Goal: Task Accomplishment & Management: Manage account settings

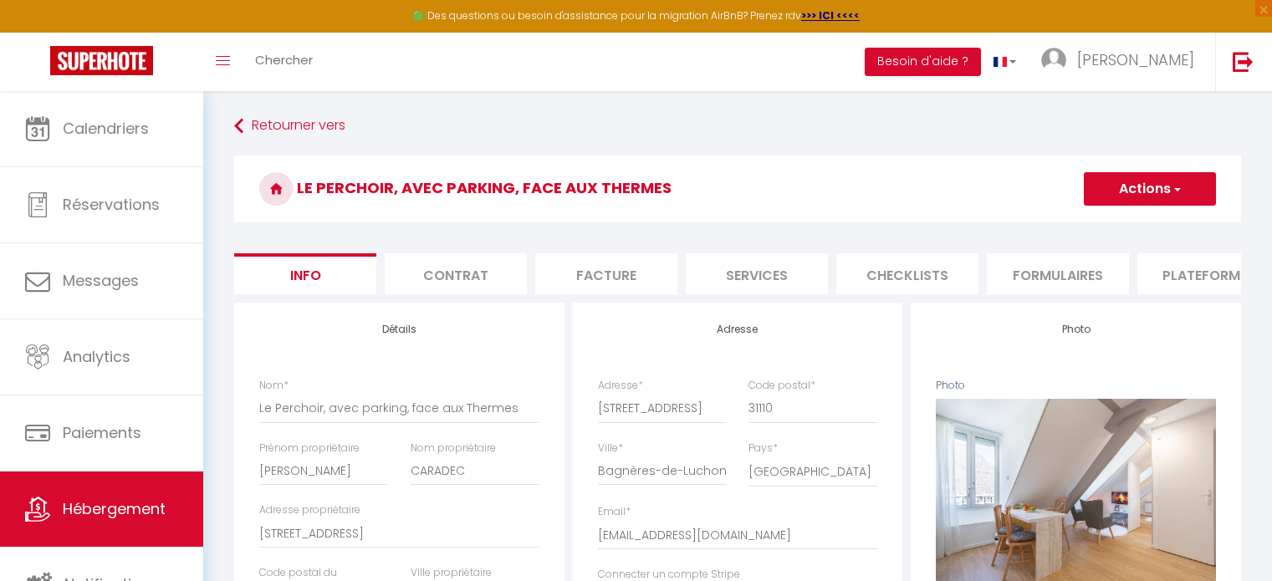
select select "2"
select select "1"
select select "16:00"
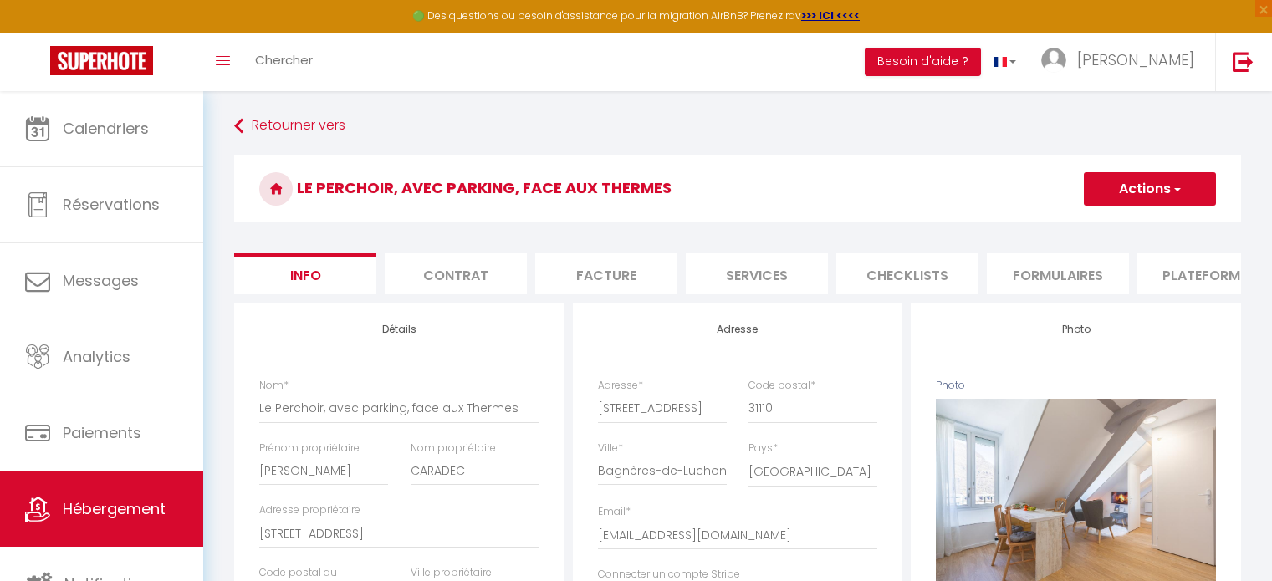
select select
select select "11:30"
select select "30"
select select "28"
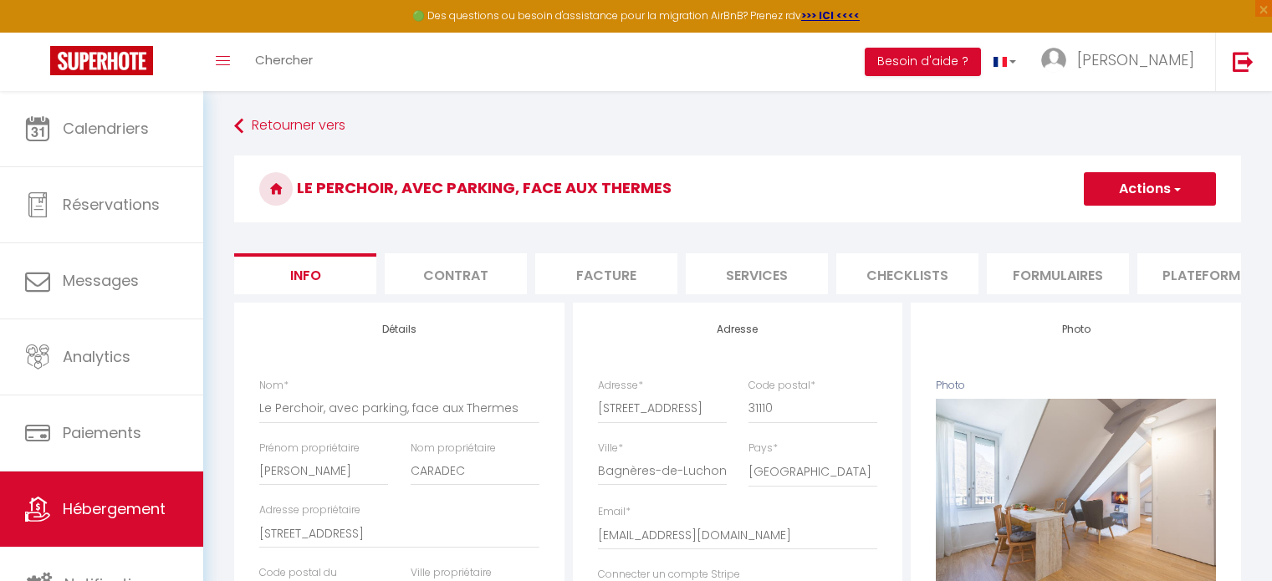
select select "42411"
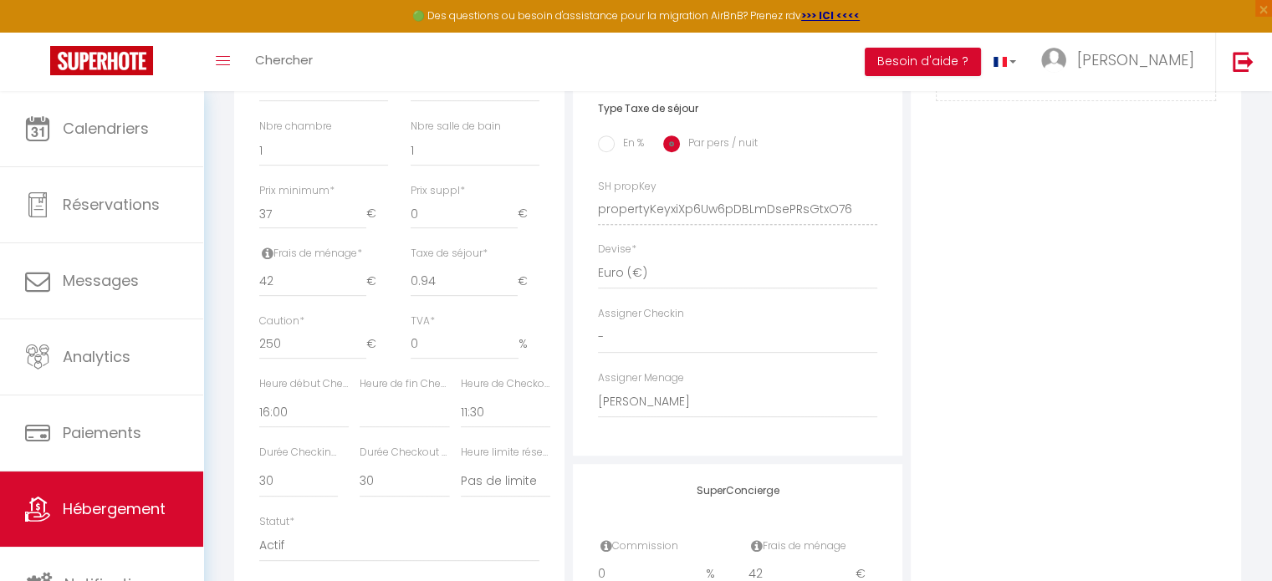
scroll to position [652, 0]
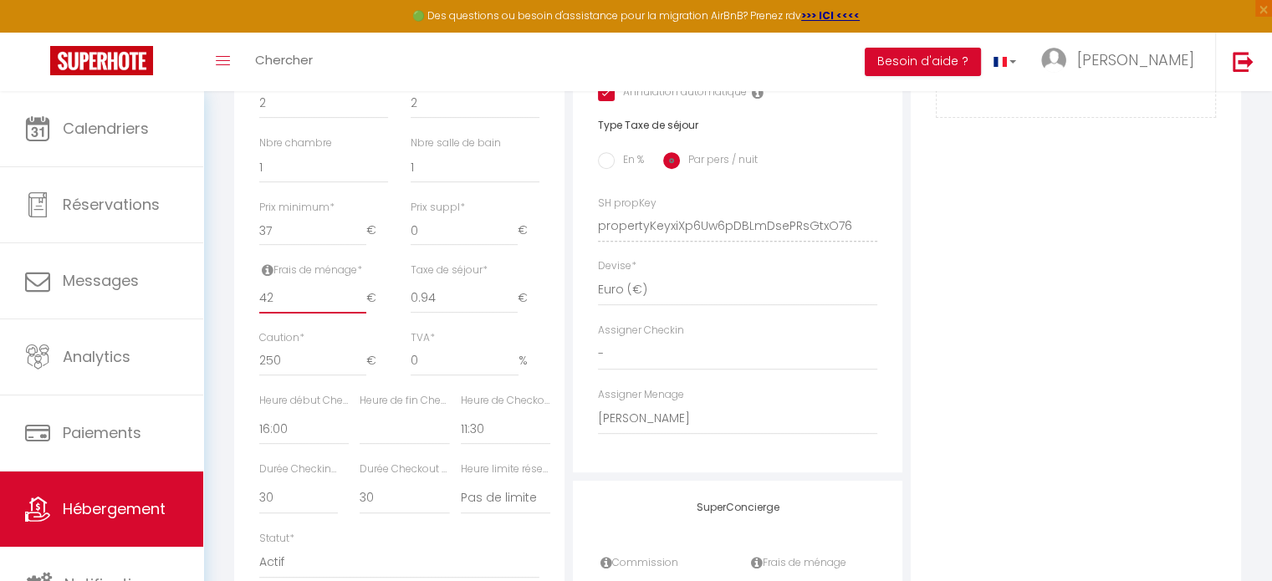
type input "43"
select select
checkbox input "false"
checkbox input "true"
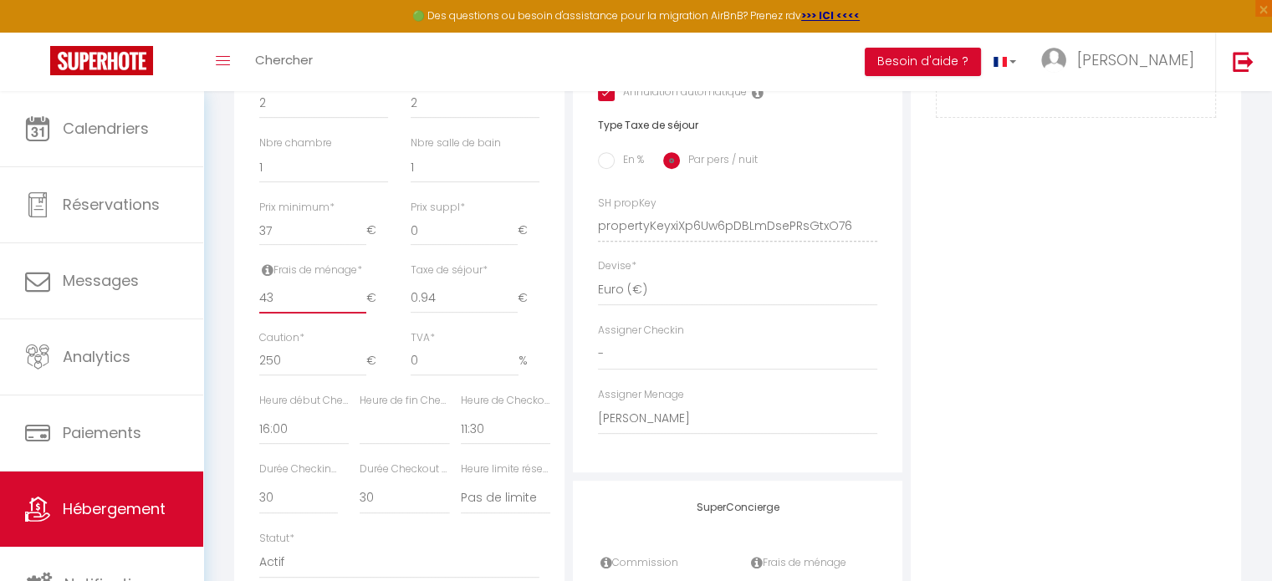
checkbox input "true"
click at [301, 310] on input "43" at bounding box center [312, 299] width 107 height 30
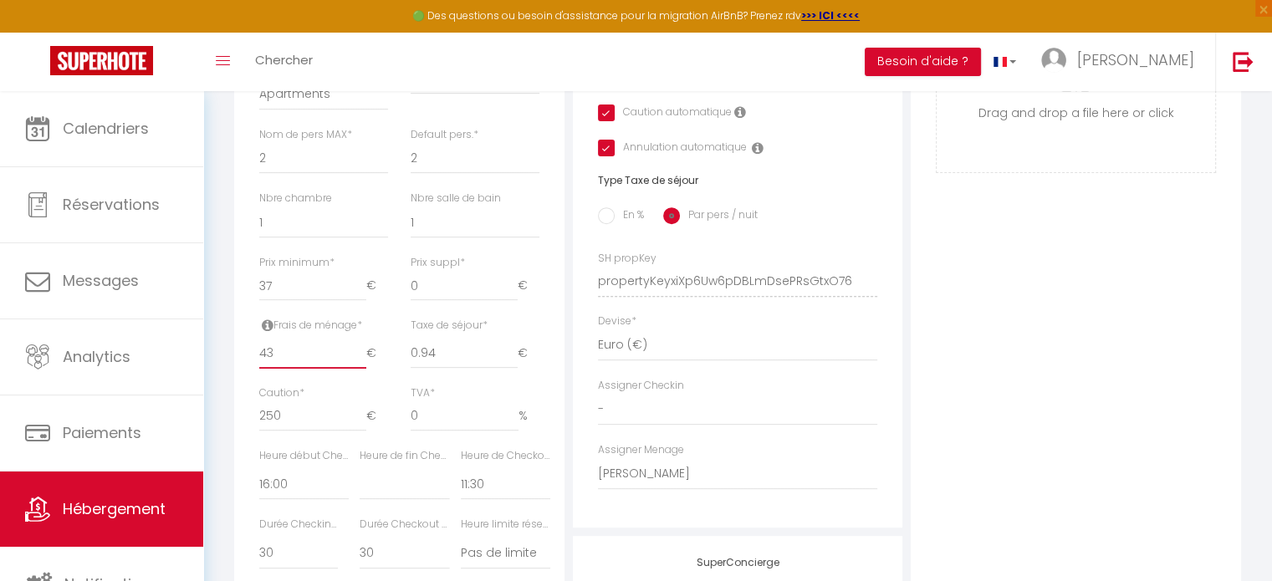
scroll to position [569, 0]
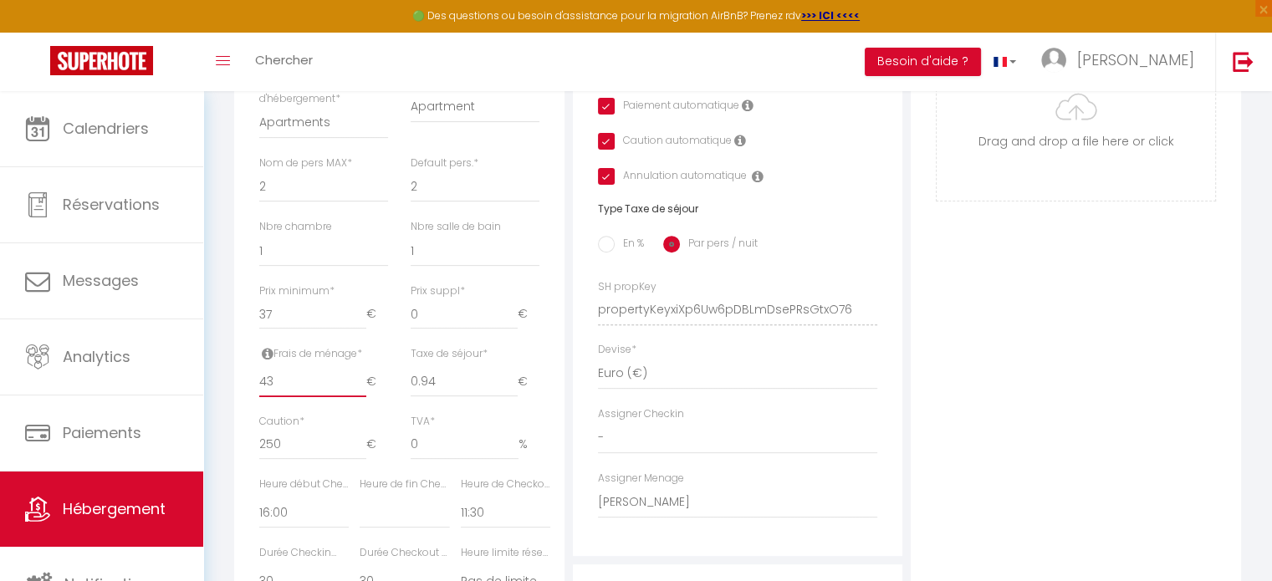
type input "4"
select select
checkbox input "false"
checkbox input "true"
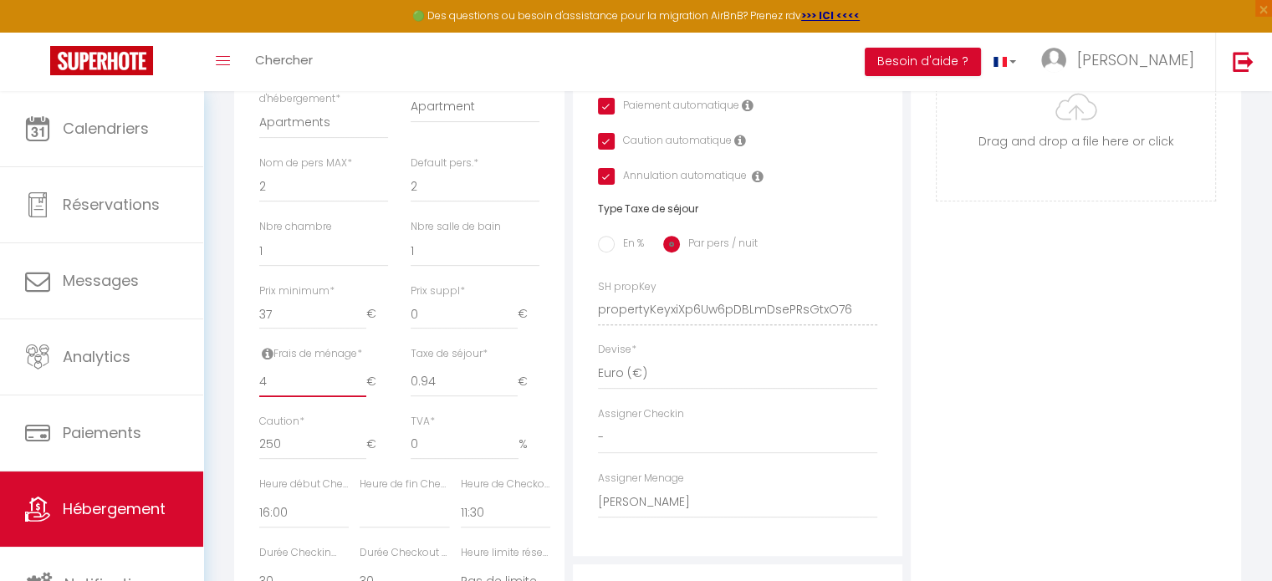
checkbox input "true"
select select
checkbox input "false"
checkbox input "true"
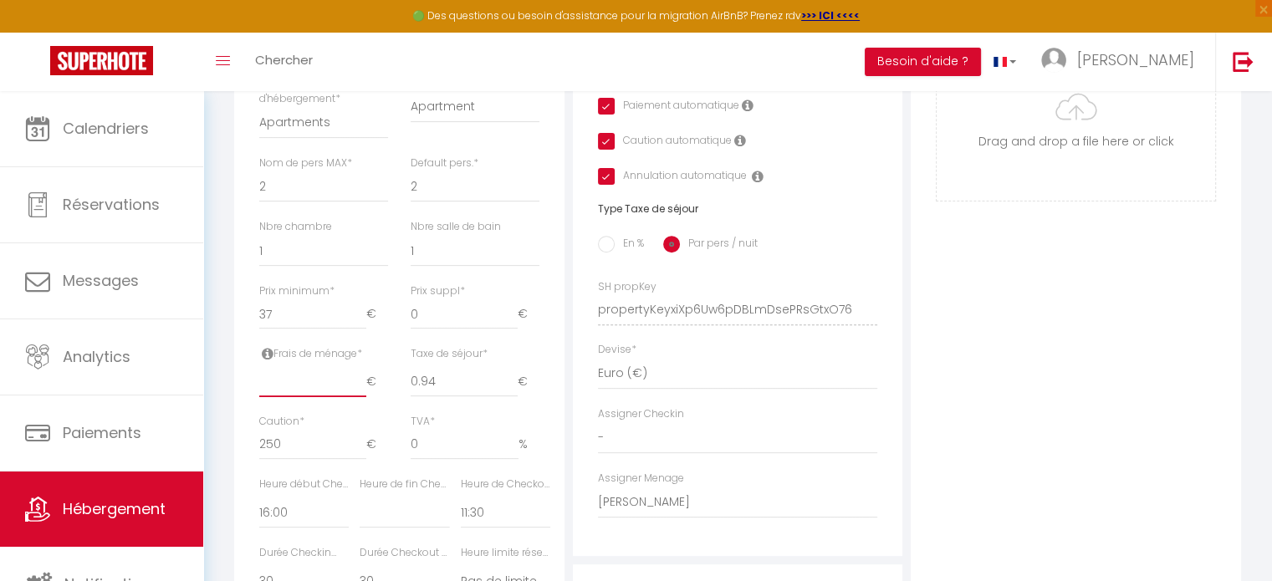
checkbox input "true"
type input "6"
select select
checkbox input "false"
checkbox input "true"
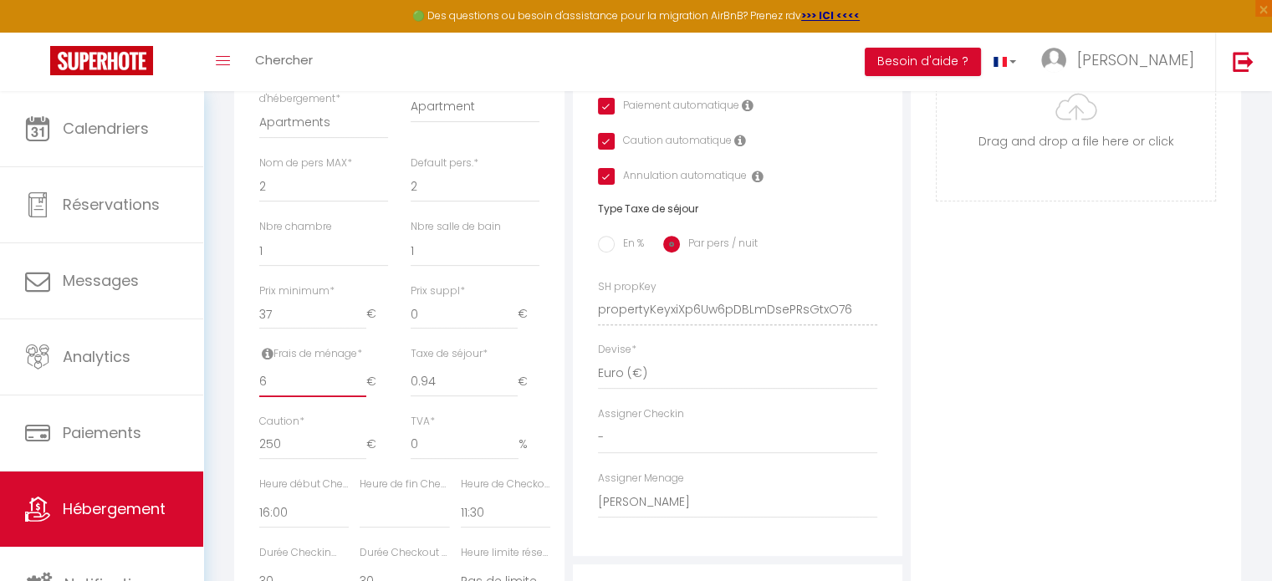
checkbox input "true"
type input "60"
select select
checkbox input "false"
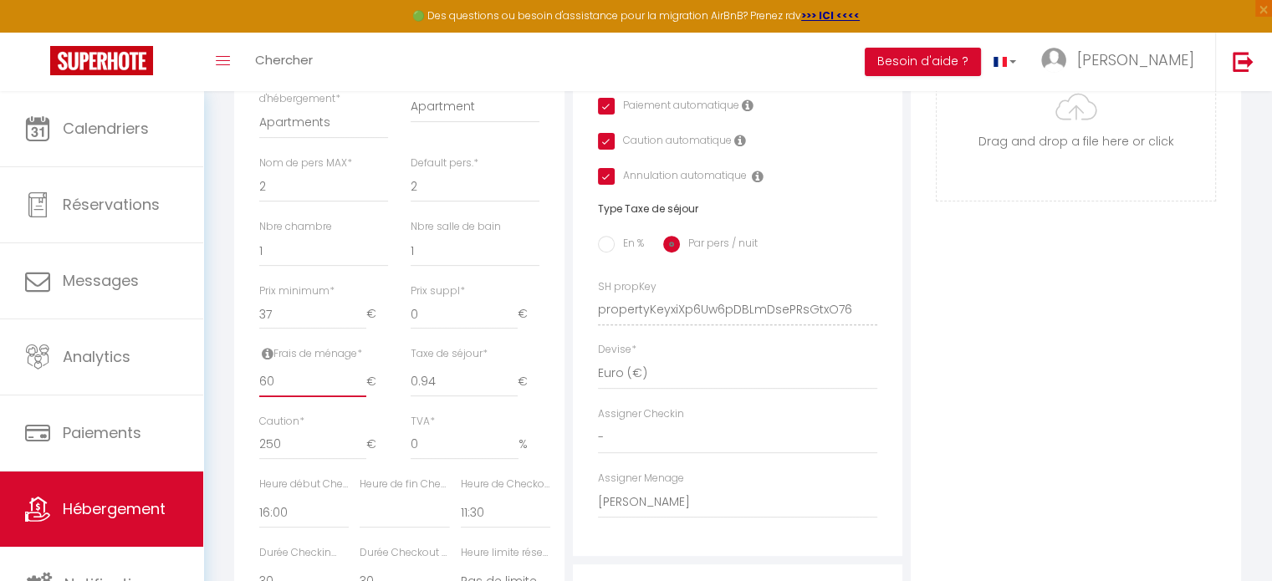
checkbox input "true"
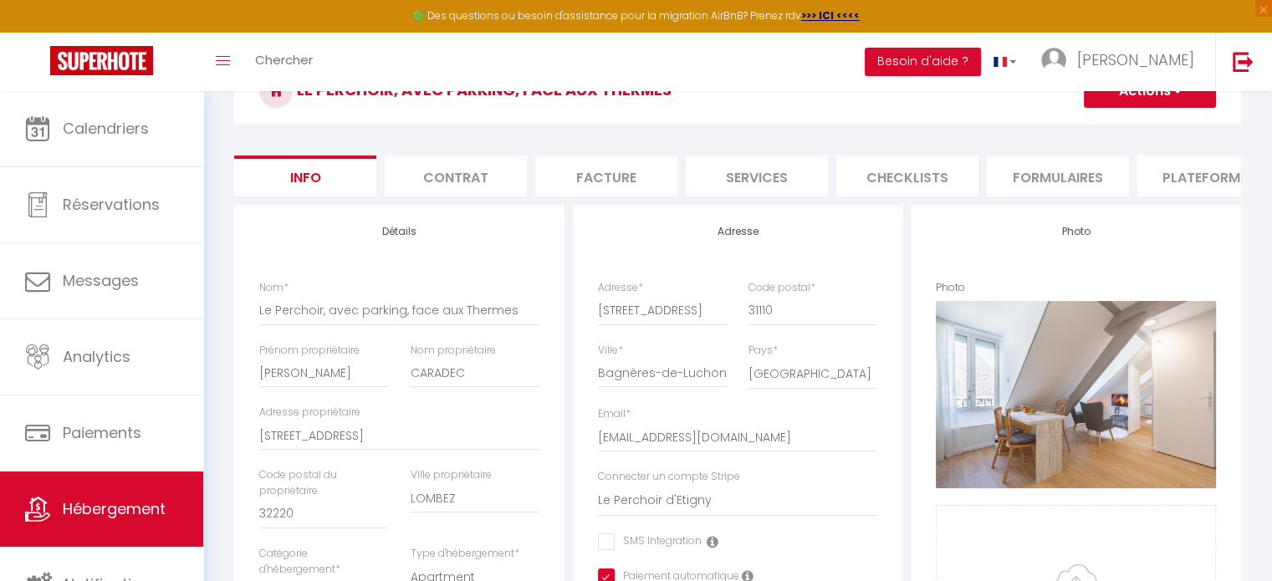
scroll to position [67, 0]
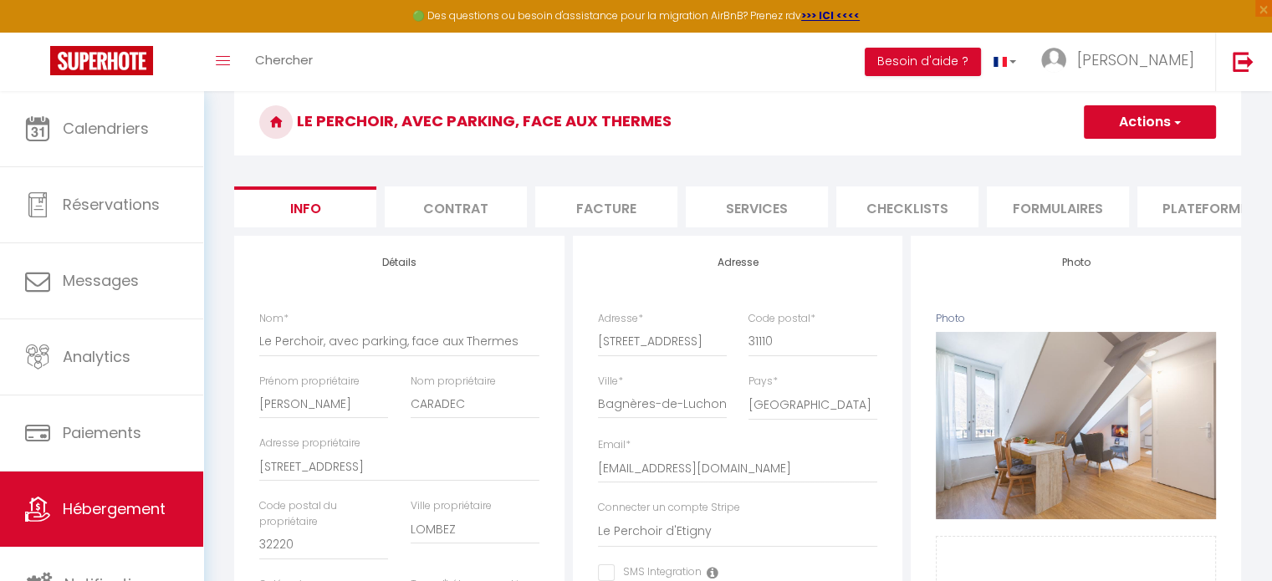
type input "60"
click at [1173, 122] on span "button" at bounding box center [1176, 122] width 11 height 17
click at [1097, 156] on input "Enregistrer" at bounding box center [1084, 159] width 62 height 17
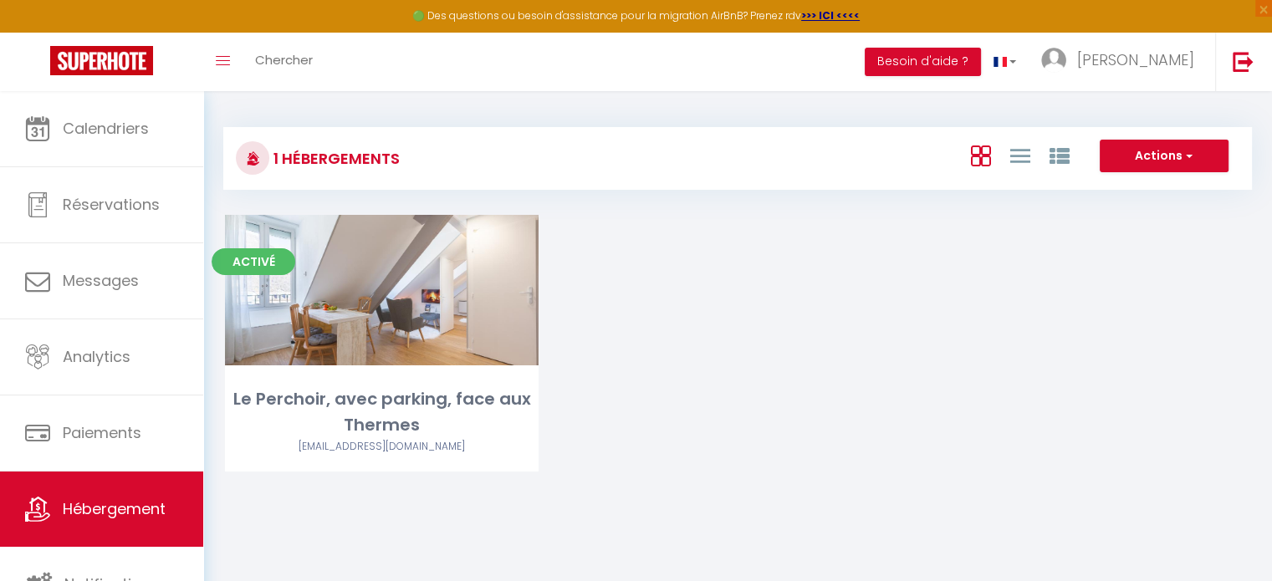
click at [433, 114] on div "1 Hébergements Actions Créer un Hébergement Nouveau groupe Initialiser les appa…" at bounding box center [737, 150] width 1029 height 79
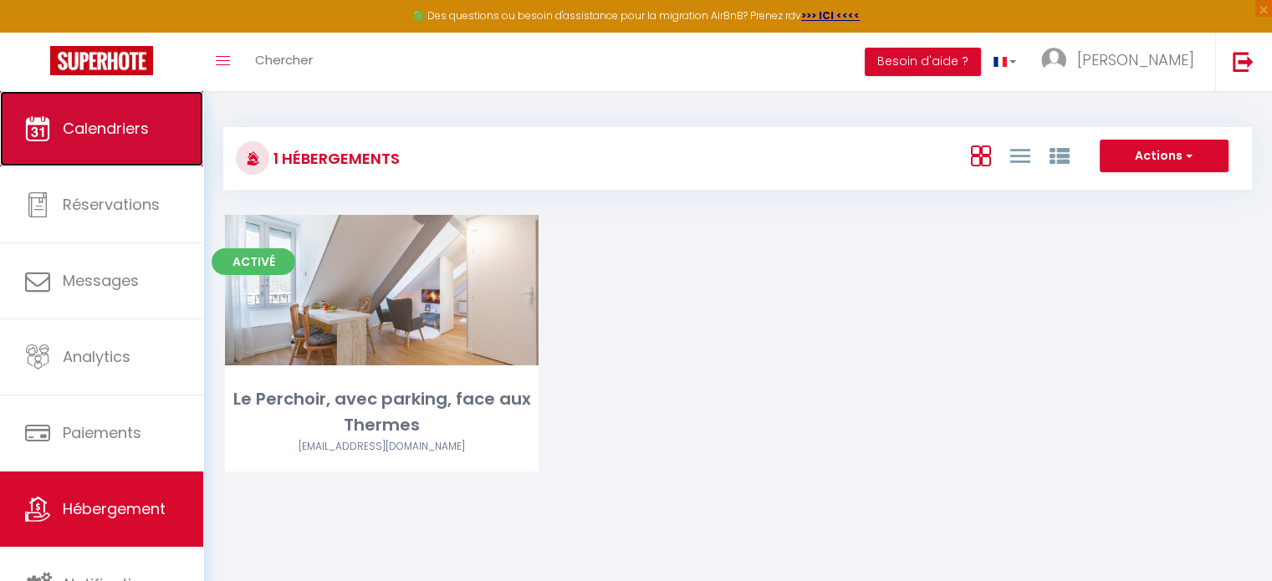
click at [151, 146] on link "Calendriers" at bounding box center [101, 128] width 203 height 75
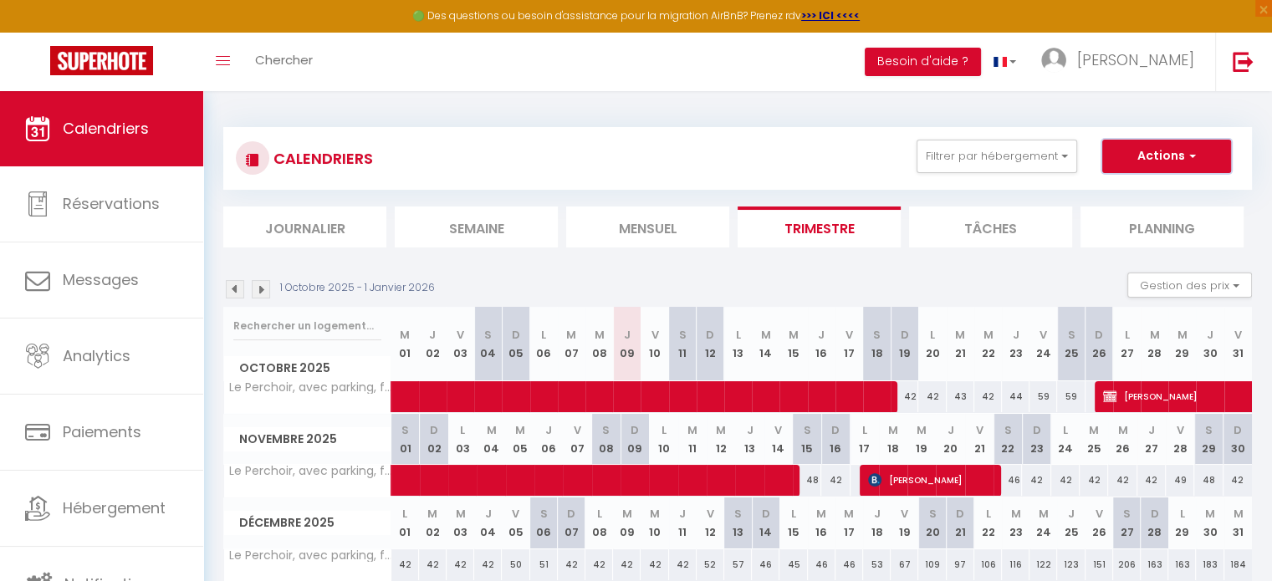
click at [1114, 153] on button "Actions" at bounding box center [1166, 156] width 129 height 33
click at [656, 120] on div "CALENDRIERS Filtrer par hébergement Tous Le Perchoir, avec parking, face aux Th…" at bounding box center [737, 371] width 1029 height 520
click at [268, 284] on img at bounding box center [261, 289] width 18 height 18
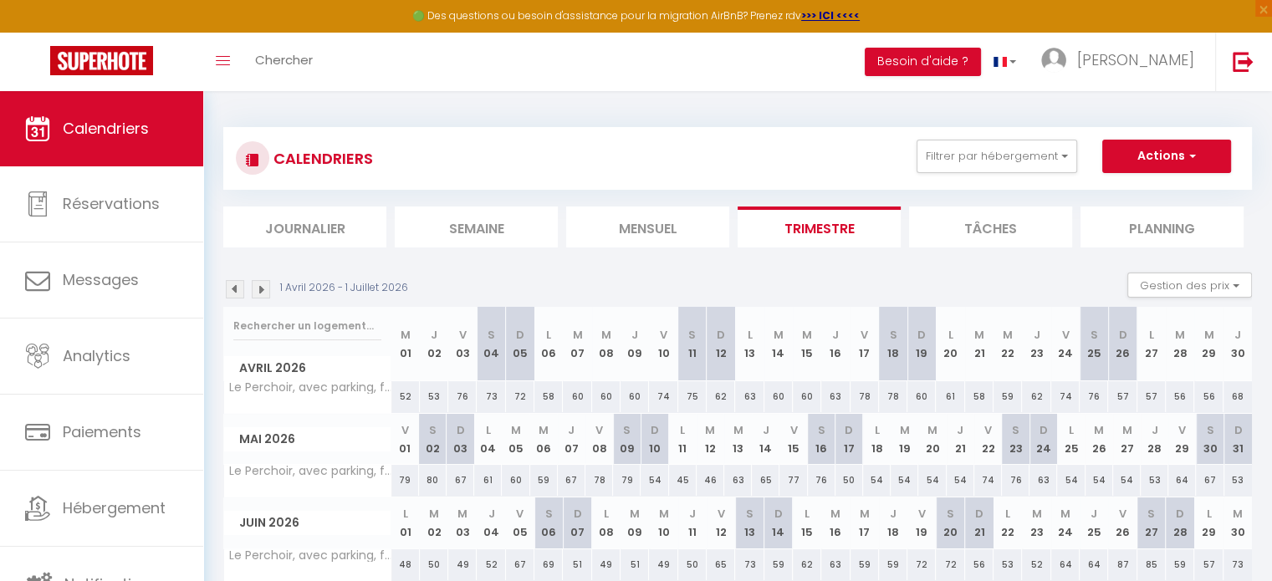
click at [266, 289] on img at bounding box center [261, 289] width 18 height 18
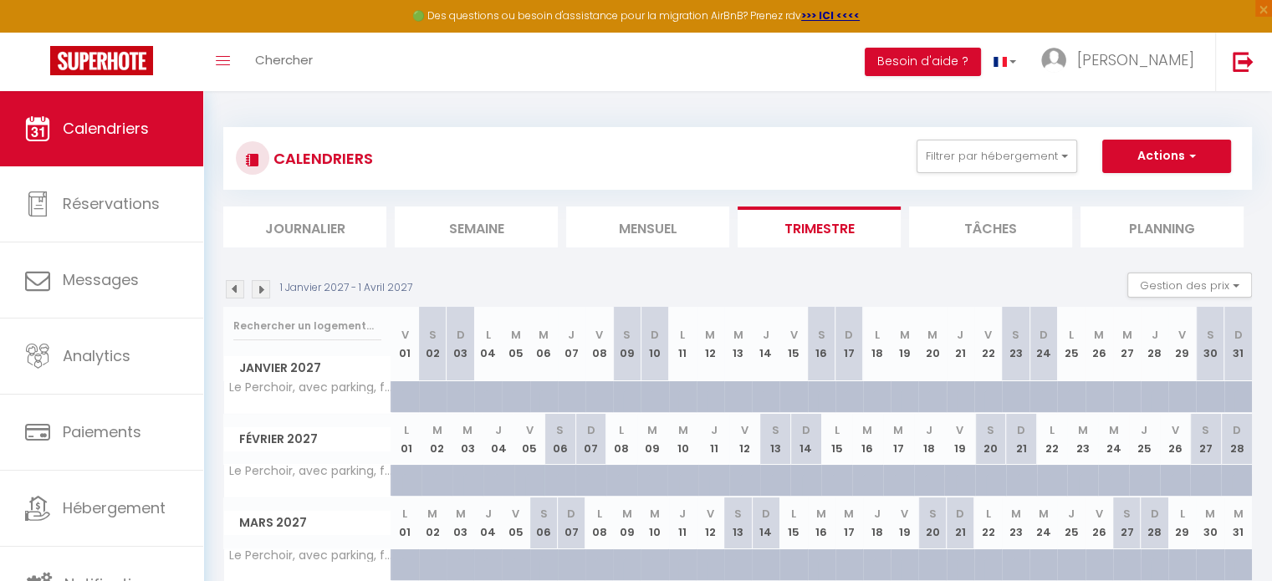
click at [266, 289] on img at bounding box center [261, 289] width 18 height 18
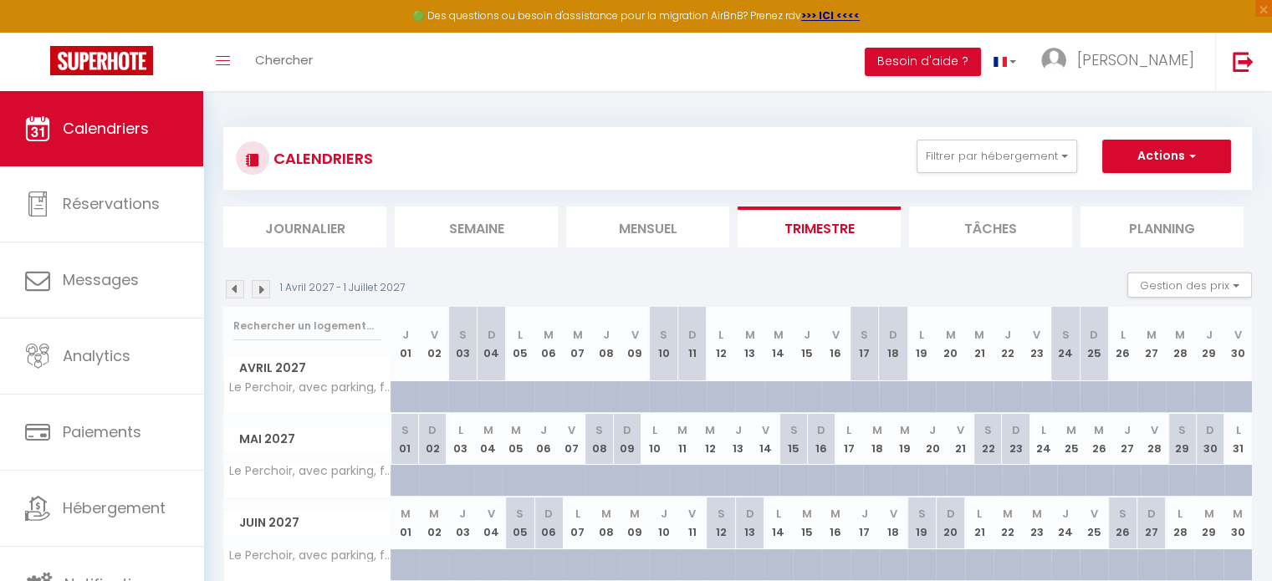
scroll to position [90, 0]
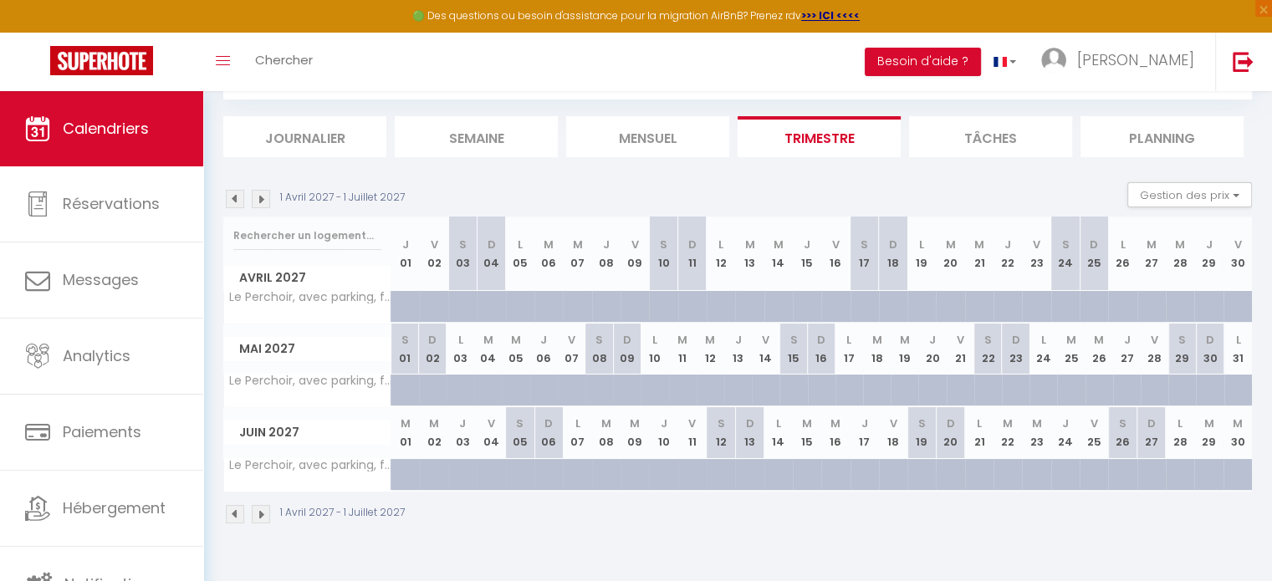
click at [234, 201] on img at bounding box center [235, 199] width 18 height 18
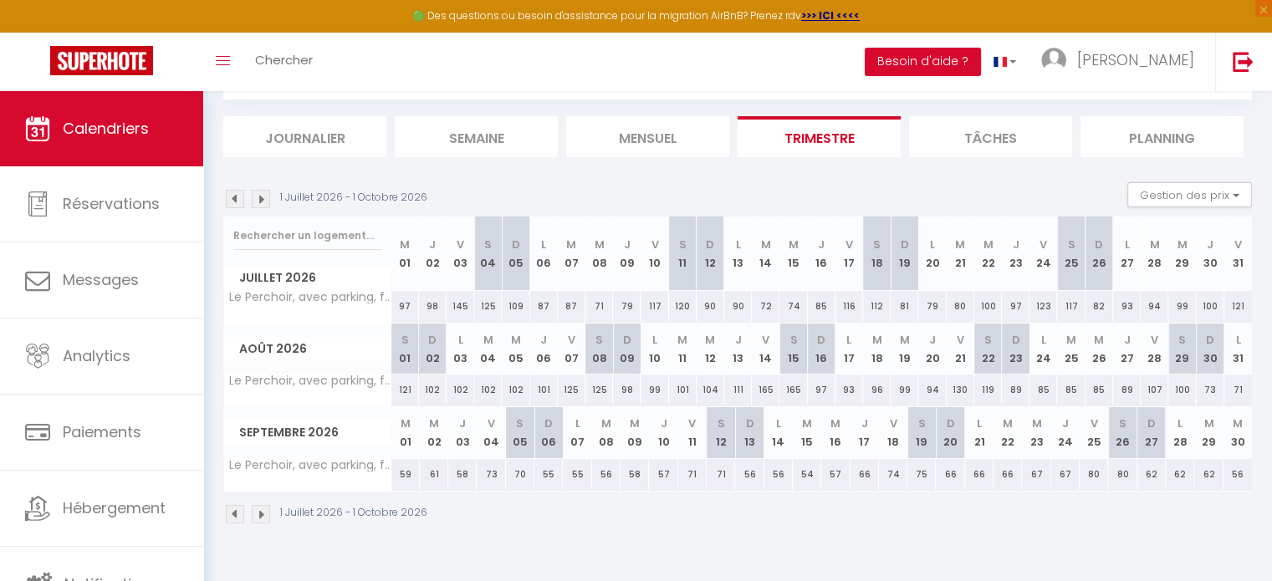
click at [234, 201] on img at bounding box center [235, 199] width 18 height 18
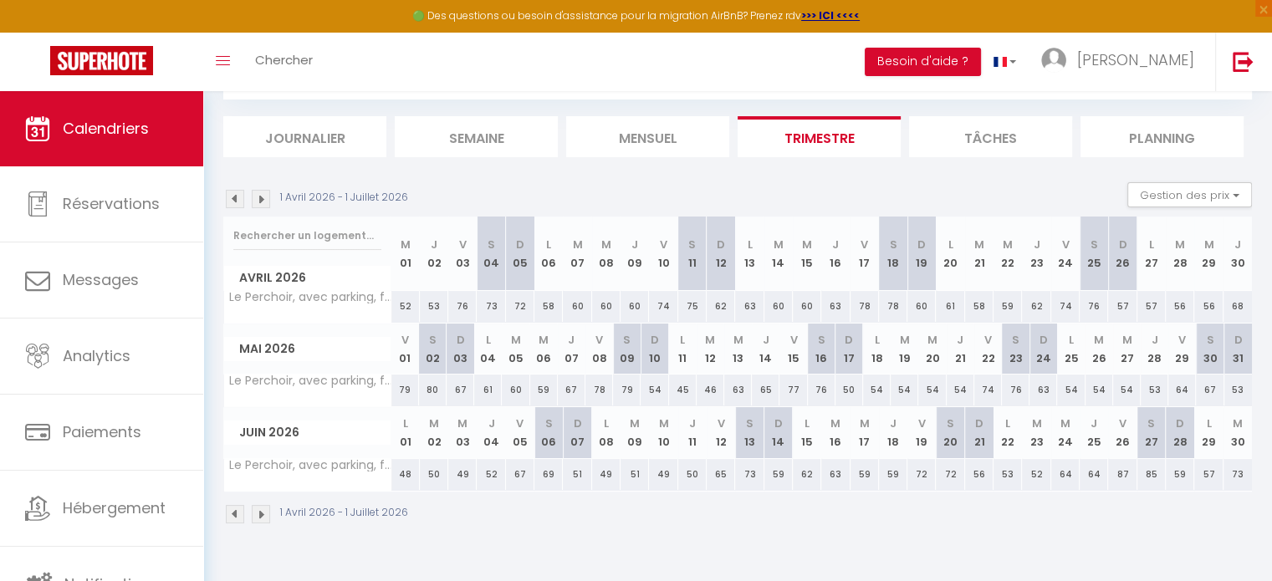
click at [264, 202] on img at bounding box center [261, 199] width 18 height 18
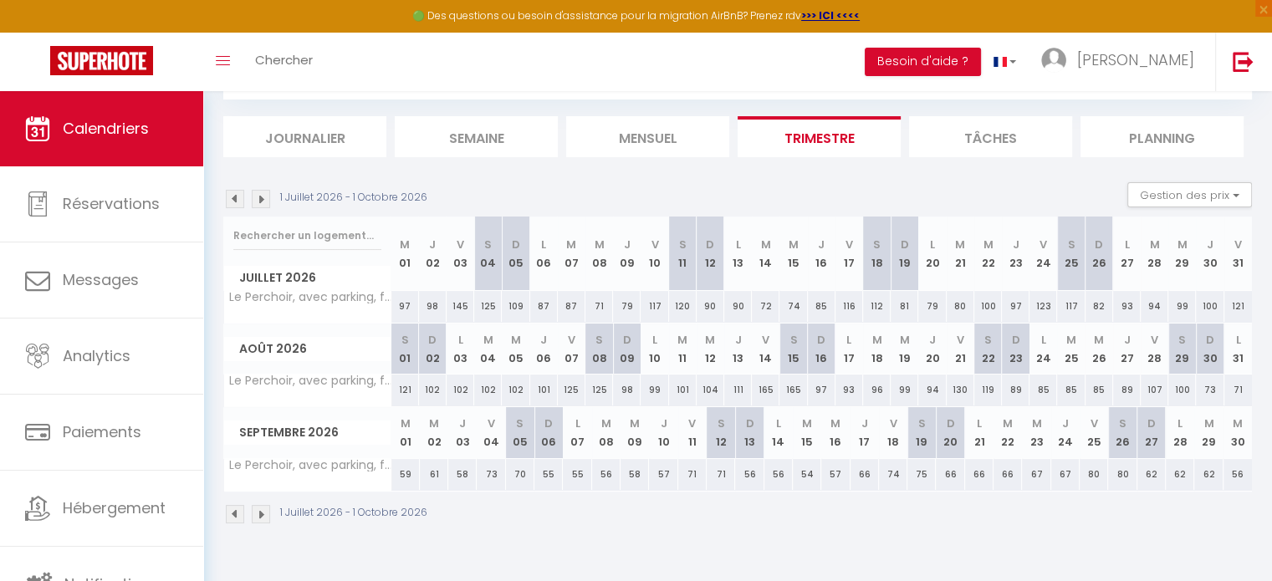
click at [1208, 472] on div "62" at bounding box center [1208, 474] width 28 height 31
type input "62"
type input "[DATE]"
type input "Mer 30 Septembre 2026"
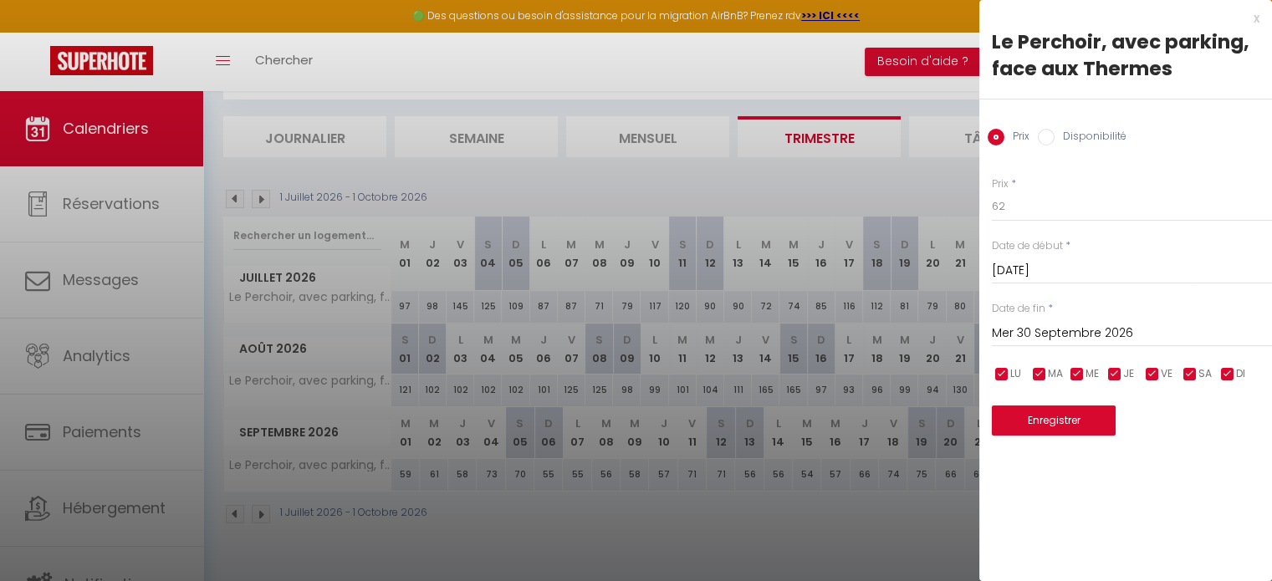
click at [783, 507] on div at bounding box center [636, 290] width 1272 height 581
